Goal: Task Accomplishment & Management: Manage account settings

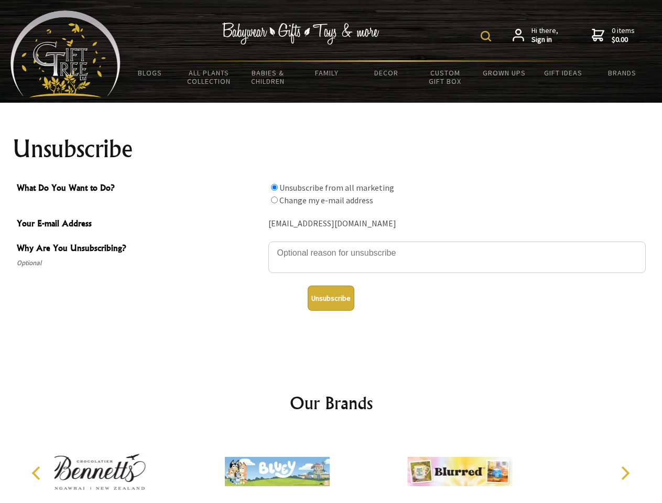
click at [488, 36] on img at bounding box center [486, 36] width 10 height 10
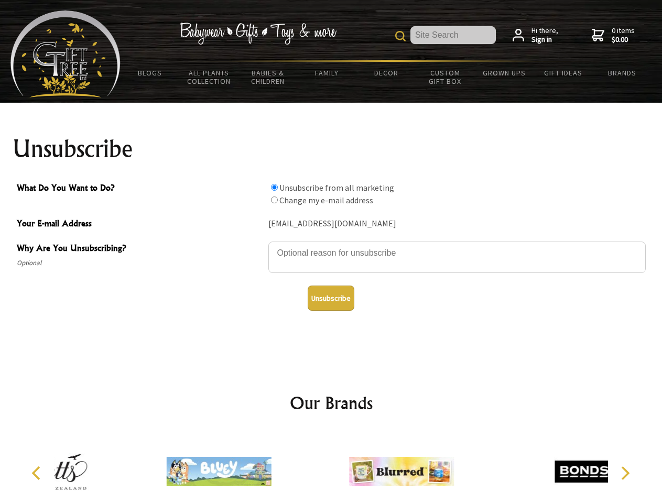
click at [331, 245] on textarea "Why Are You Unsubscribing?" at bounding box center [457, 257] width 378 height 31
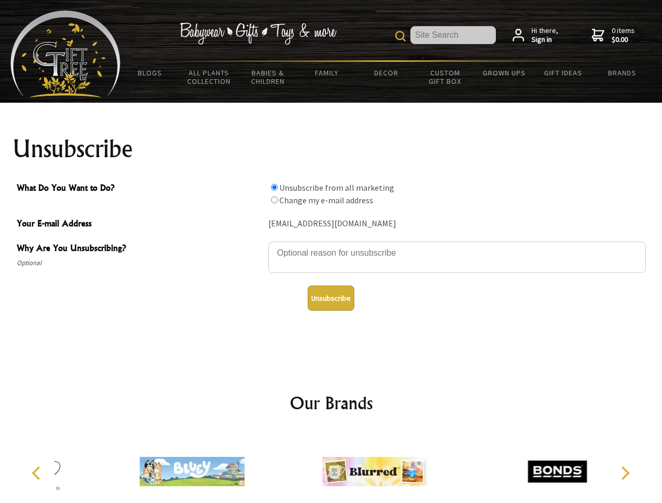
click at [274, 187] on input "What Do You Want to Do?" at bounding box center [274, 187] width 7 height 7
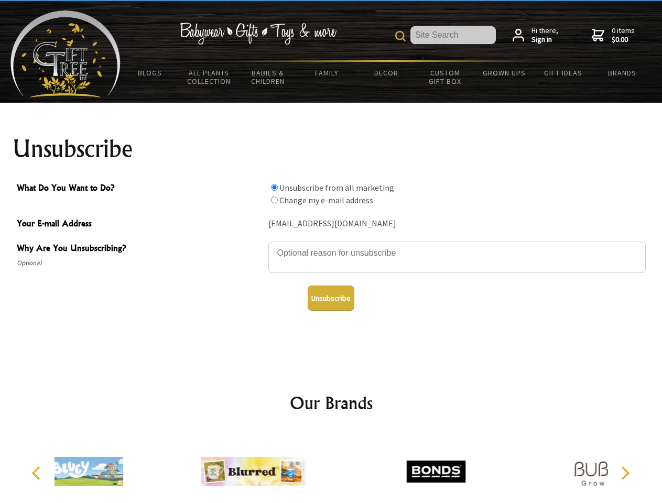
click at [274, 200] on input "What Do You Want to Do?" at bounding box center [274, 200] width 7 height 7
radio input "true"
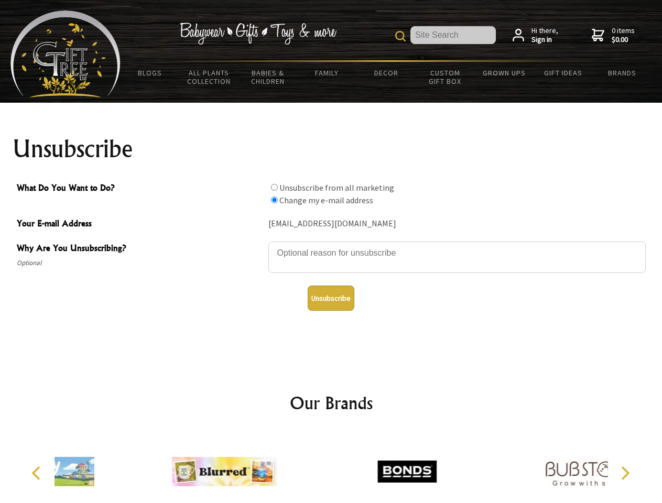
click at [331, 298] on button "Unsubscribe" at bounding box center [331, 298] width 47 height 25
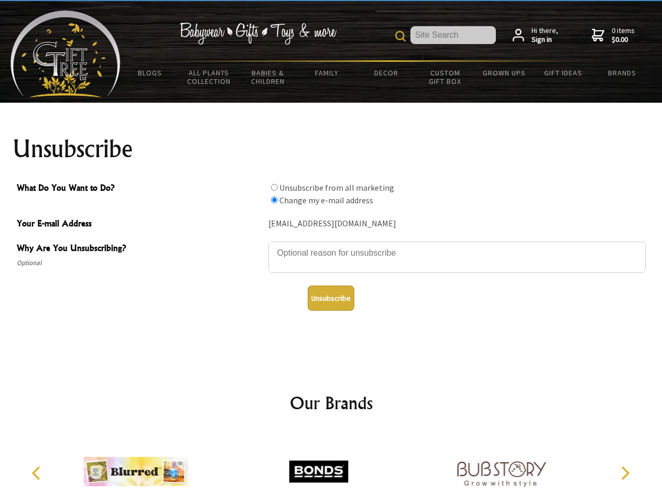
click at [331, 468] on img at bounding box center [318, 472] width 105 height 79
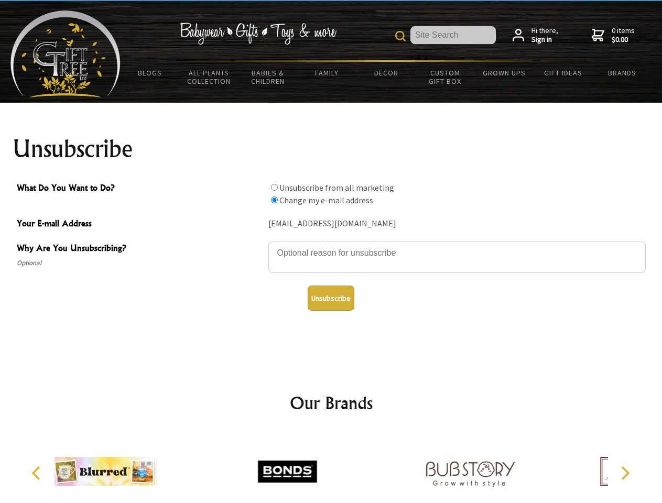
click at [38, 474] on icon "Previous" at bounding box center [37, 474] width 14 height 14
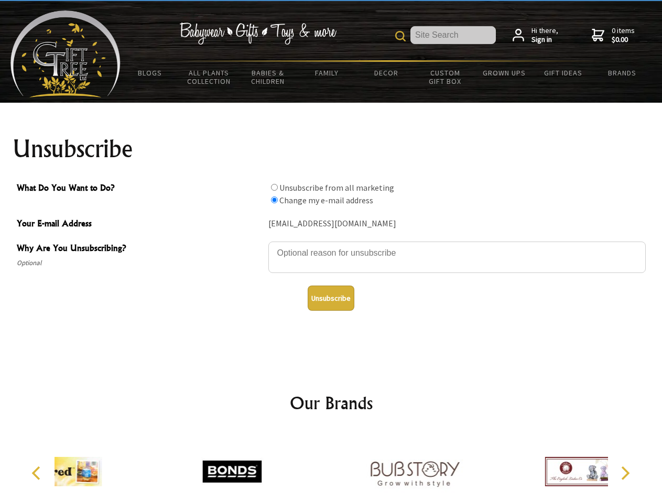
click at [625, 474] on icon "Next" at bounding box center [625, 474] width 14 height 14
